Goal: Transaction & Acquisition: Purchase product/service

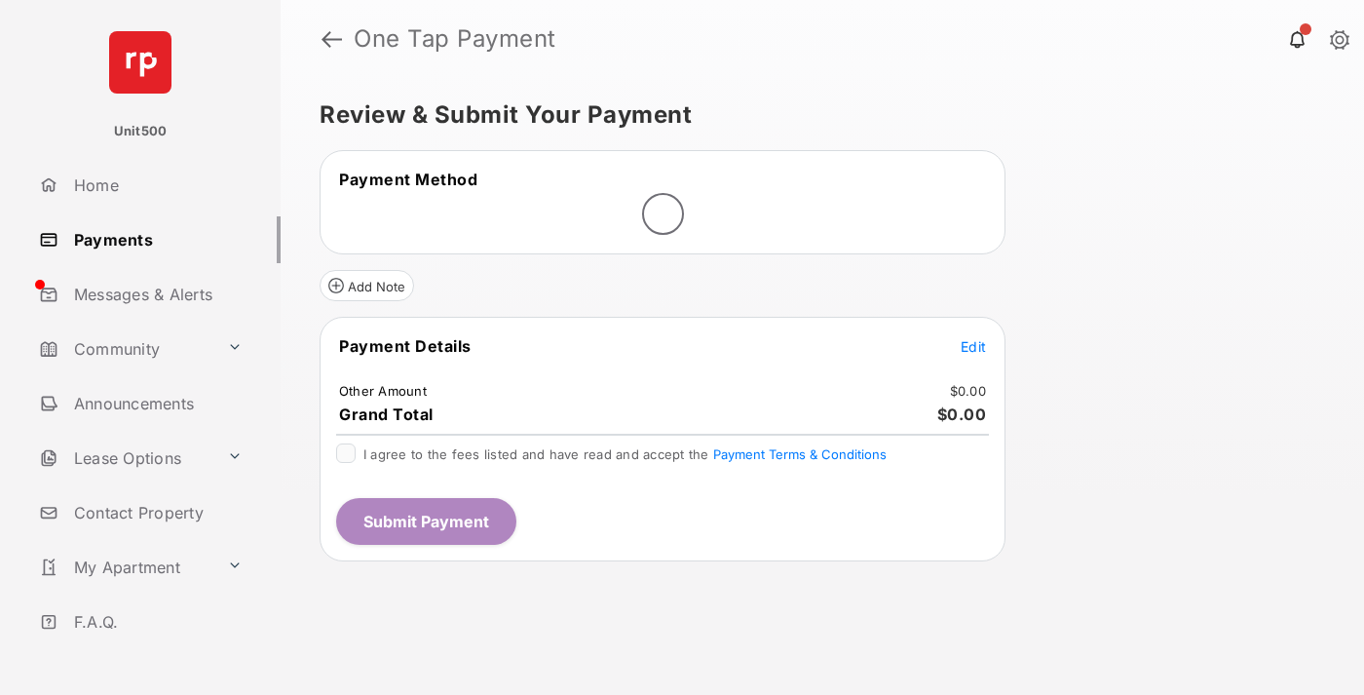
click at [973, 346] on span "Edit" at bounding box center [973, 346] width 25 height 17
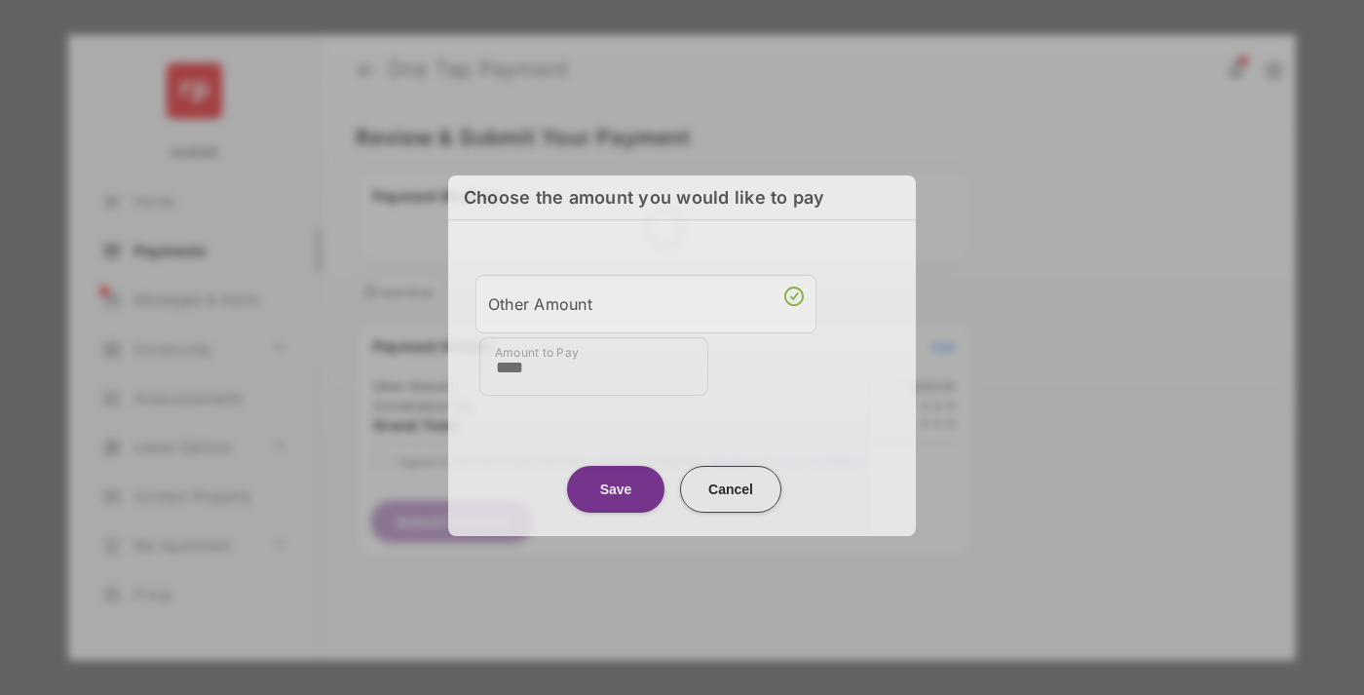
type input "****"
click at [616, 485] on button "Save" at bounding box center [615, 489] width 97 height 47
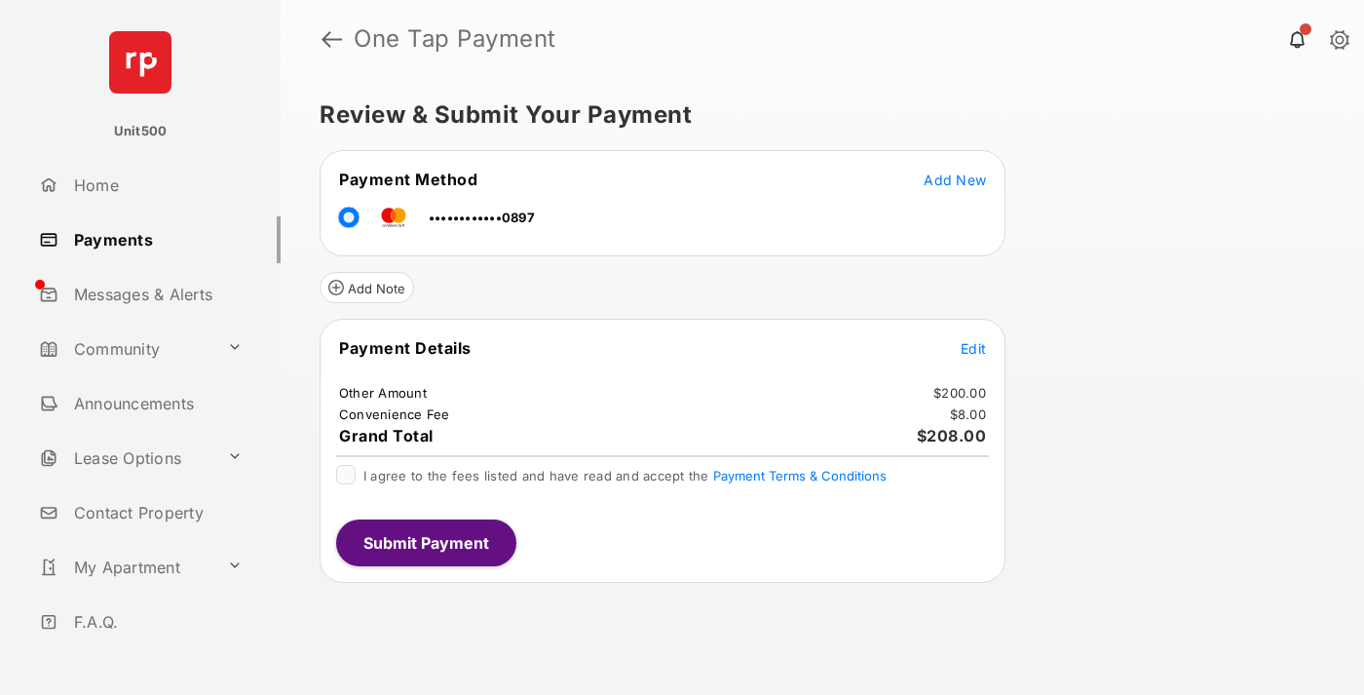
click at [425, 542] on button "Submit Payment" at bounding box center [426, 542] width 180 height 47
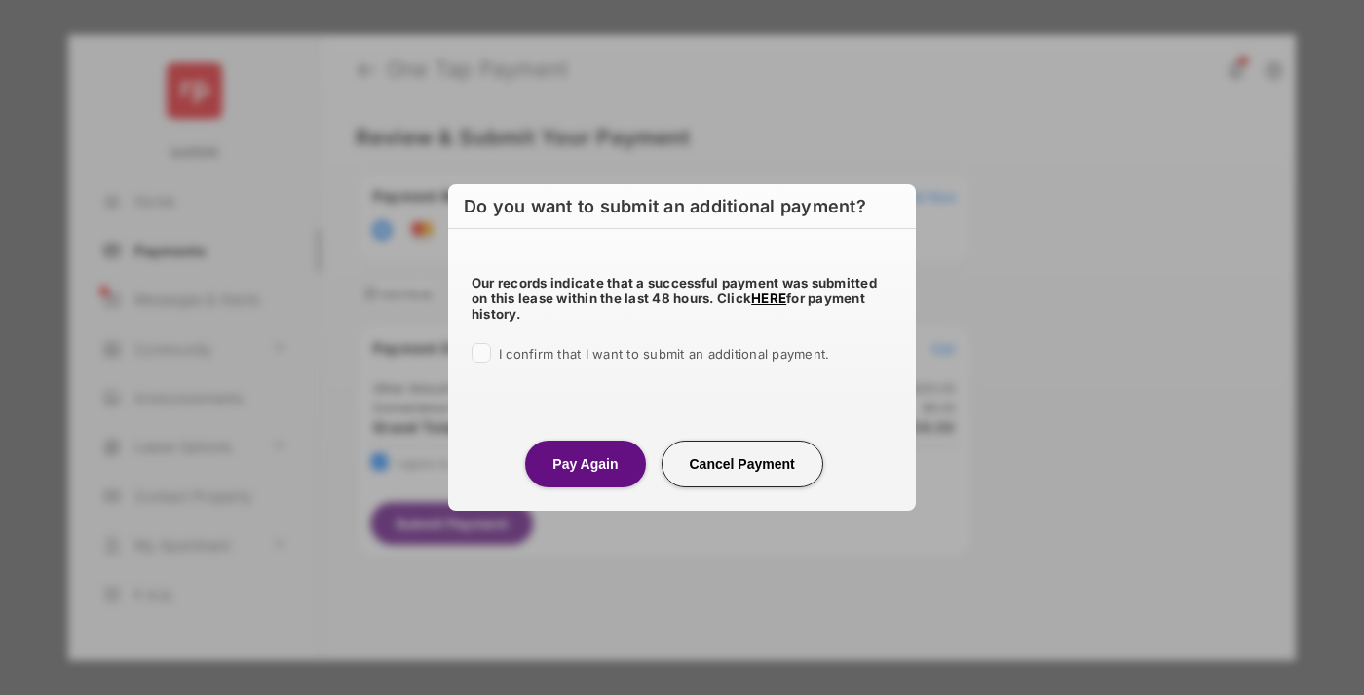
click at [585, 463] on button "Pay Again" at bounding box center [585, 463] width 120 height 47
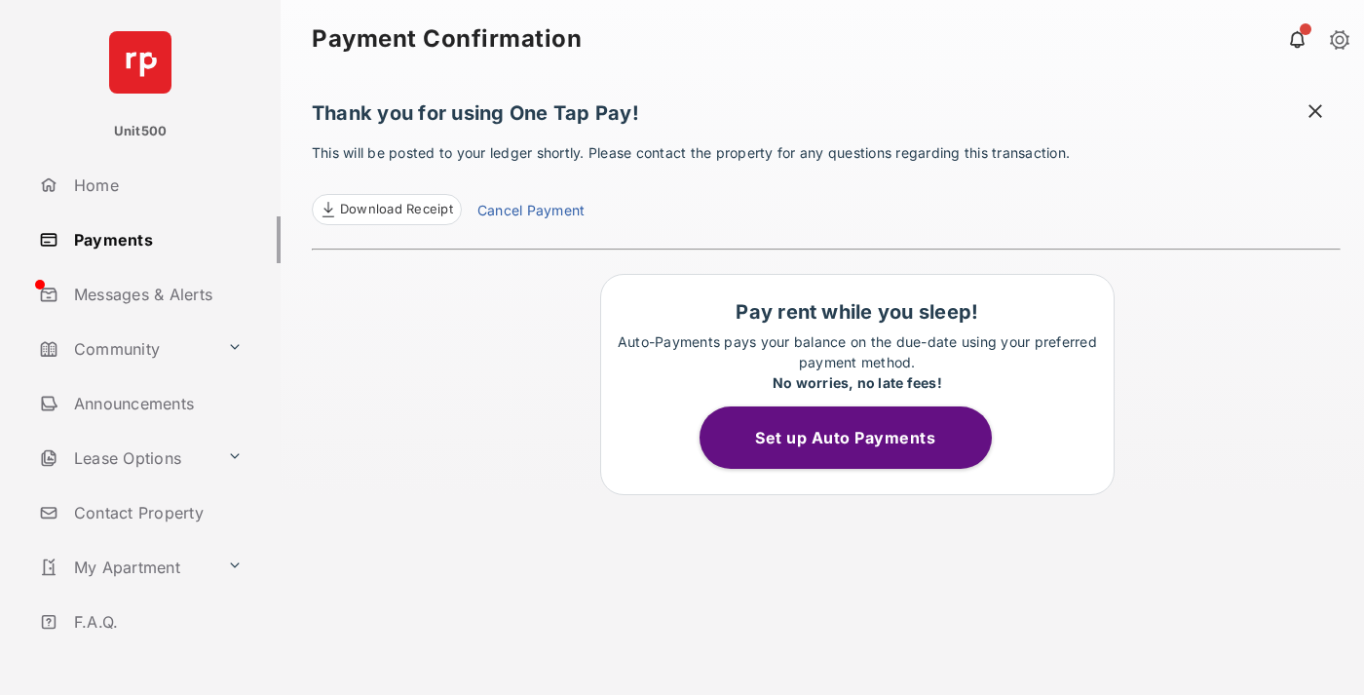
click at [1316, 113] on span at bounding box center [1315, 113] width 19 height 24
